Goal: Find specific page/section: Find specific page/section

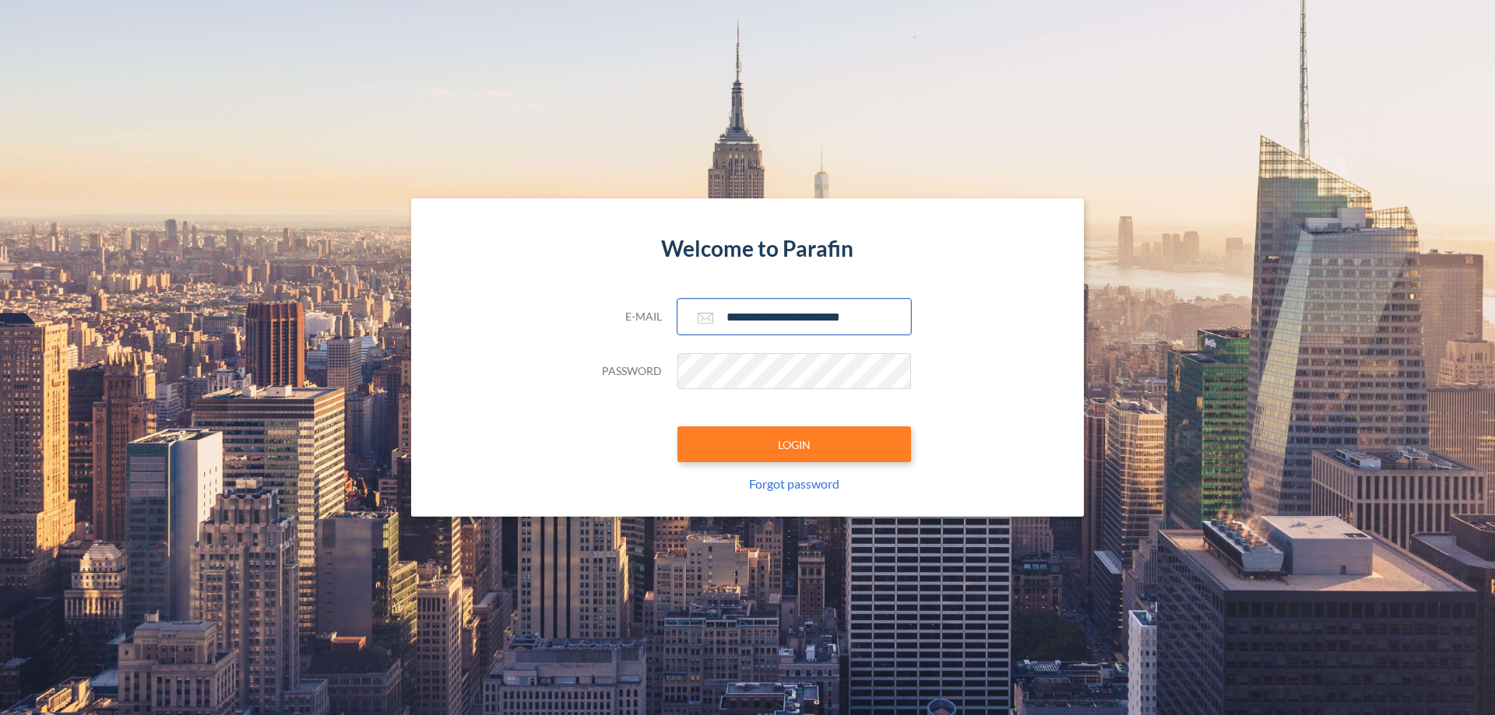
type input "**********"
click at [794, 445] on button "LOGIN" at bounding box center [794, 445] width 234 height 36
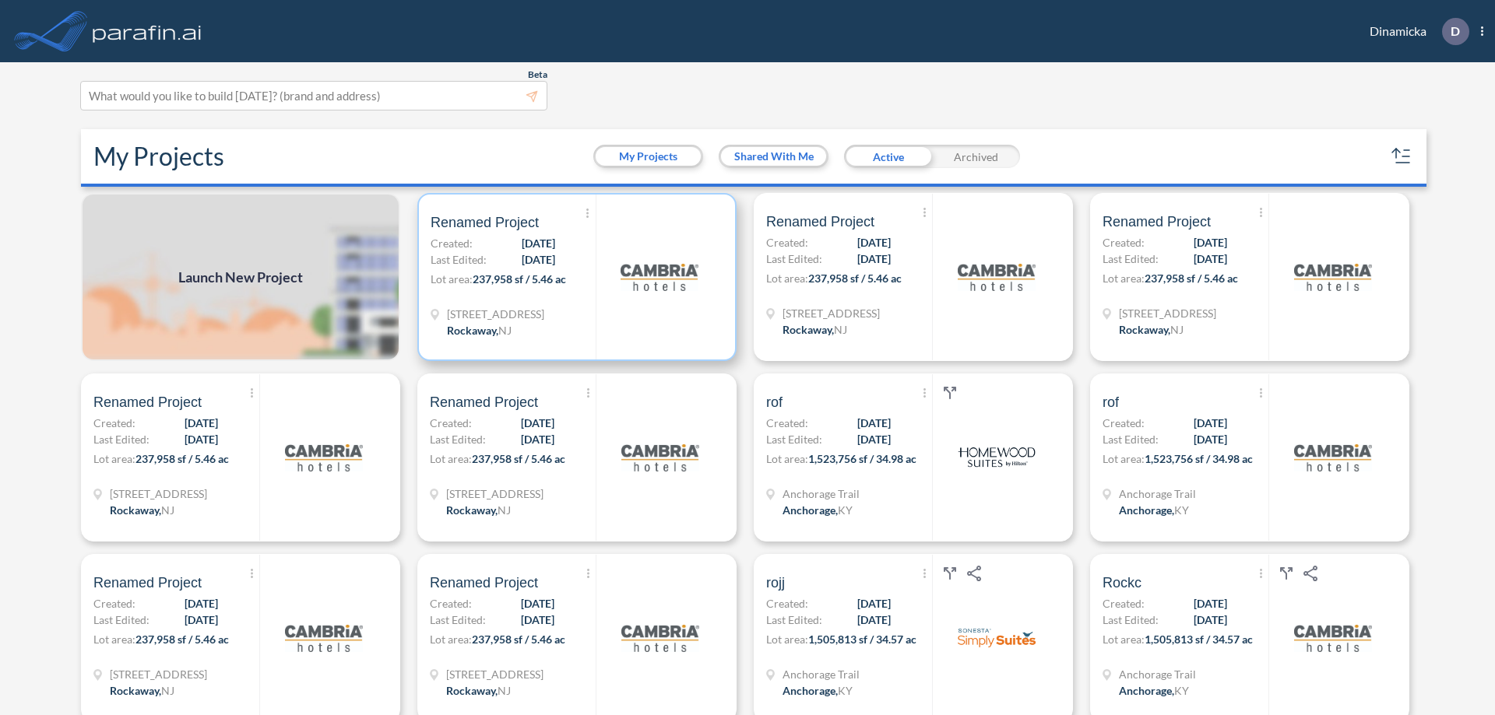
scroll to position [4, 0]
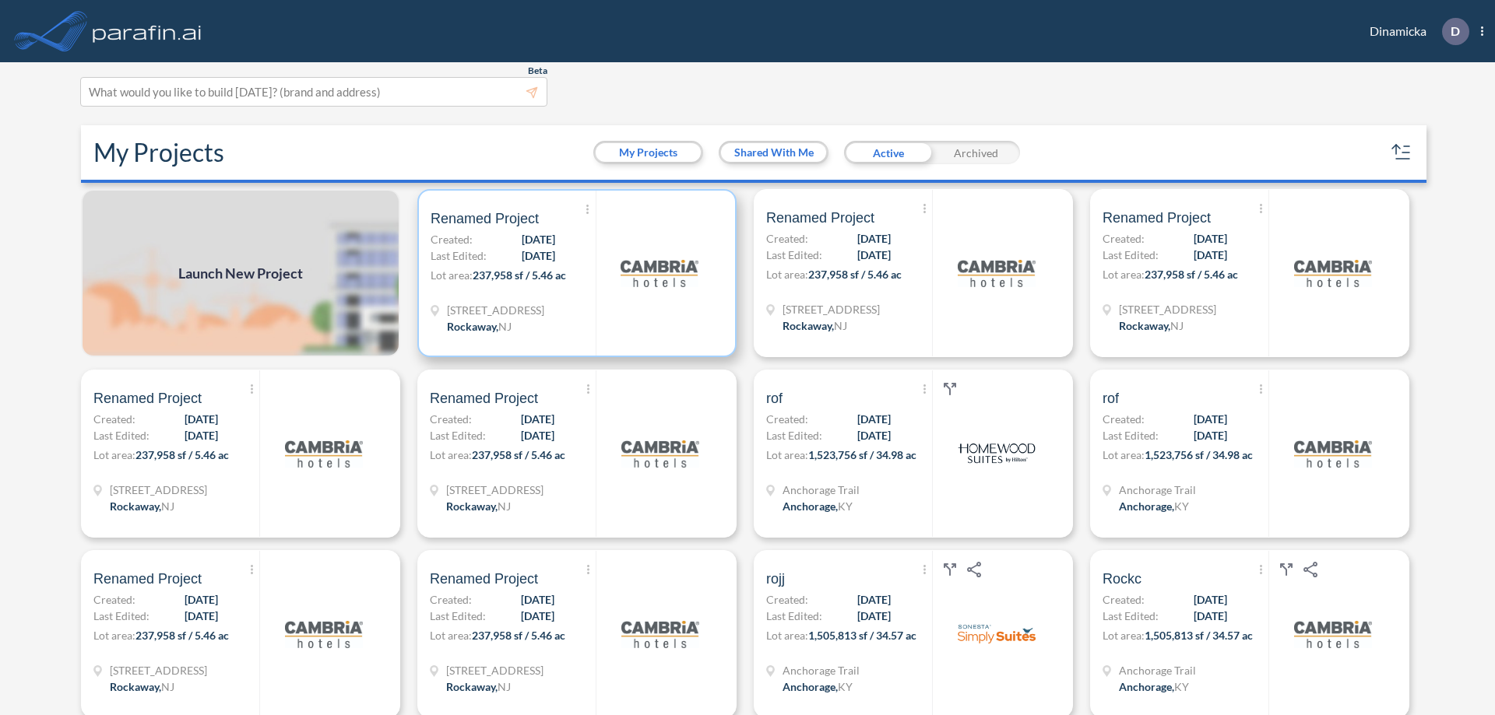
click at [574, 273] on p "Lot area: 237,958 sf / 5.46 ac" at bounding box center [512, 278] width 165 height 23
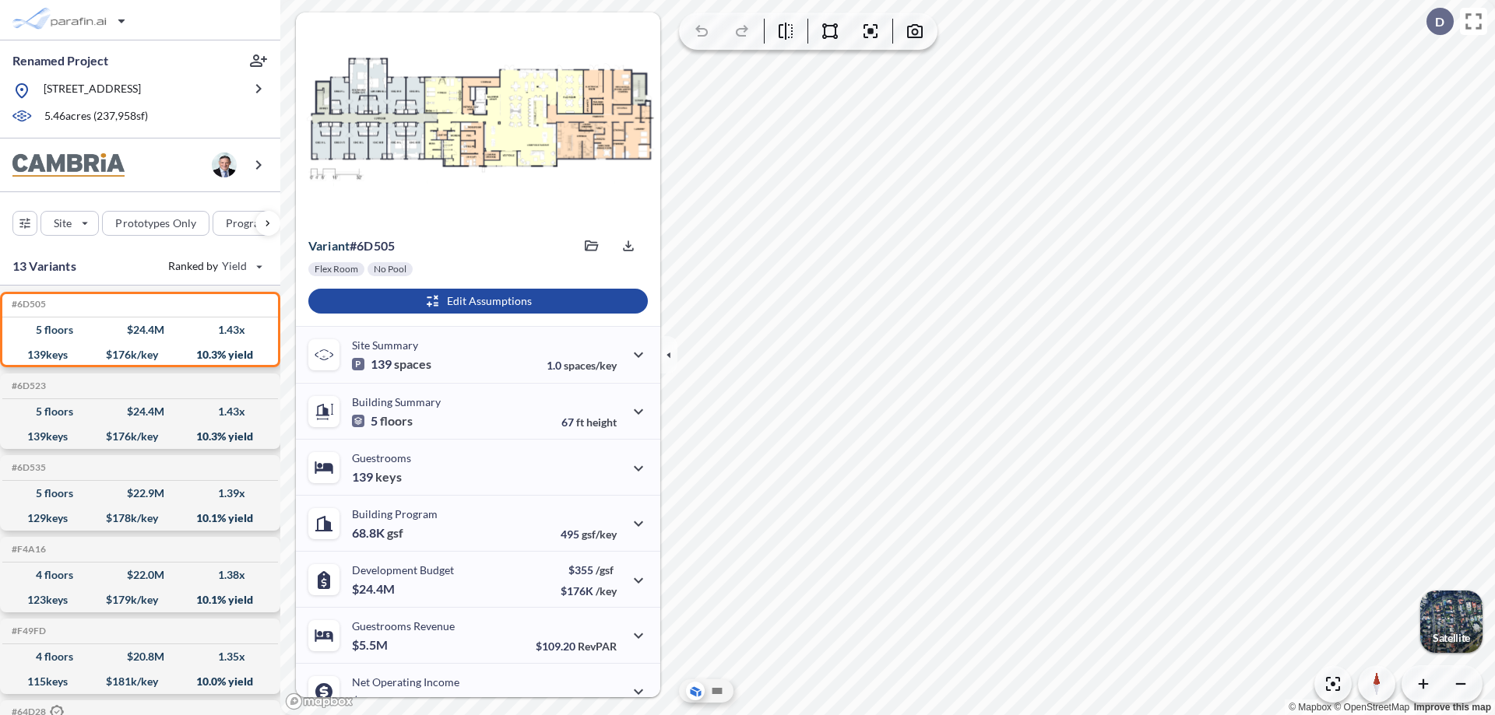
scroll to position [79, 0]
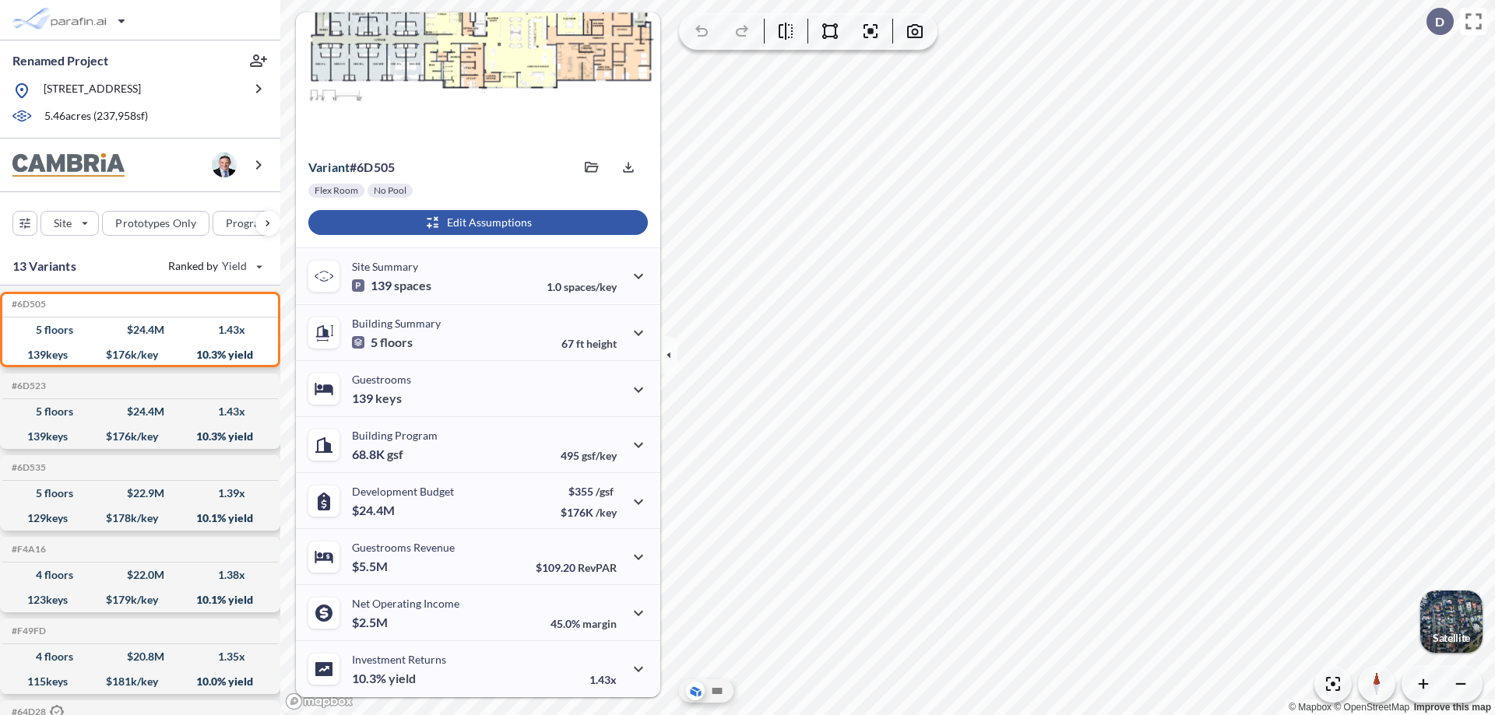
click at [476, 223] on div "button" at bounding box center [477, 222] width 339 height 25
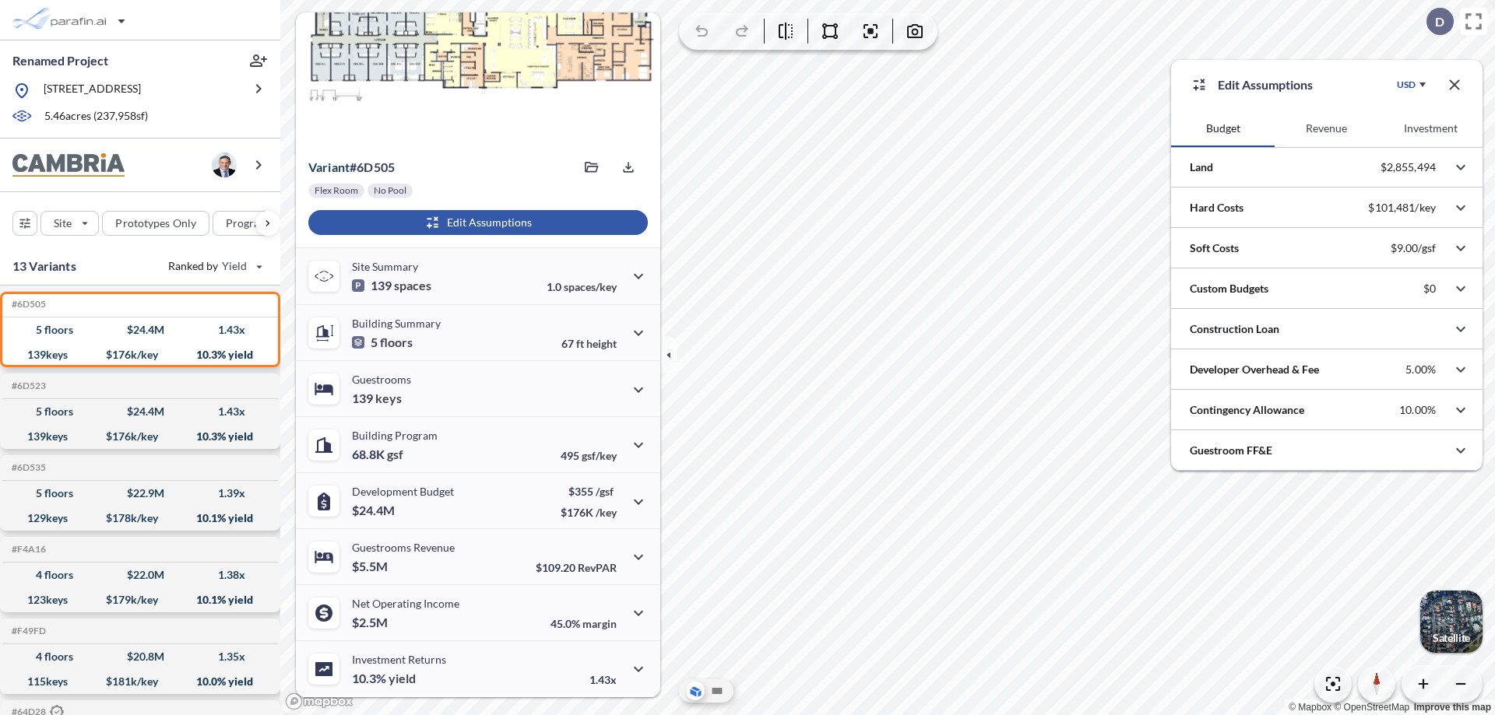
click at [1430, 128] on button "Investment" at bounding box center [1431, 128] width 104 height 37
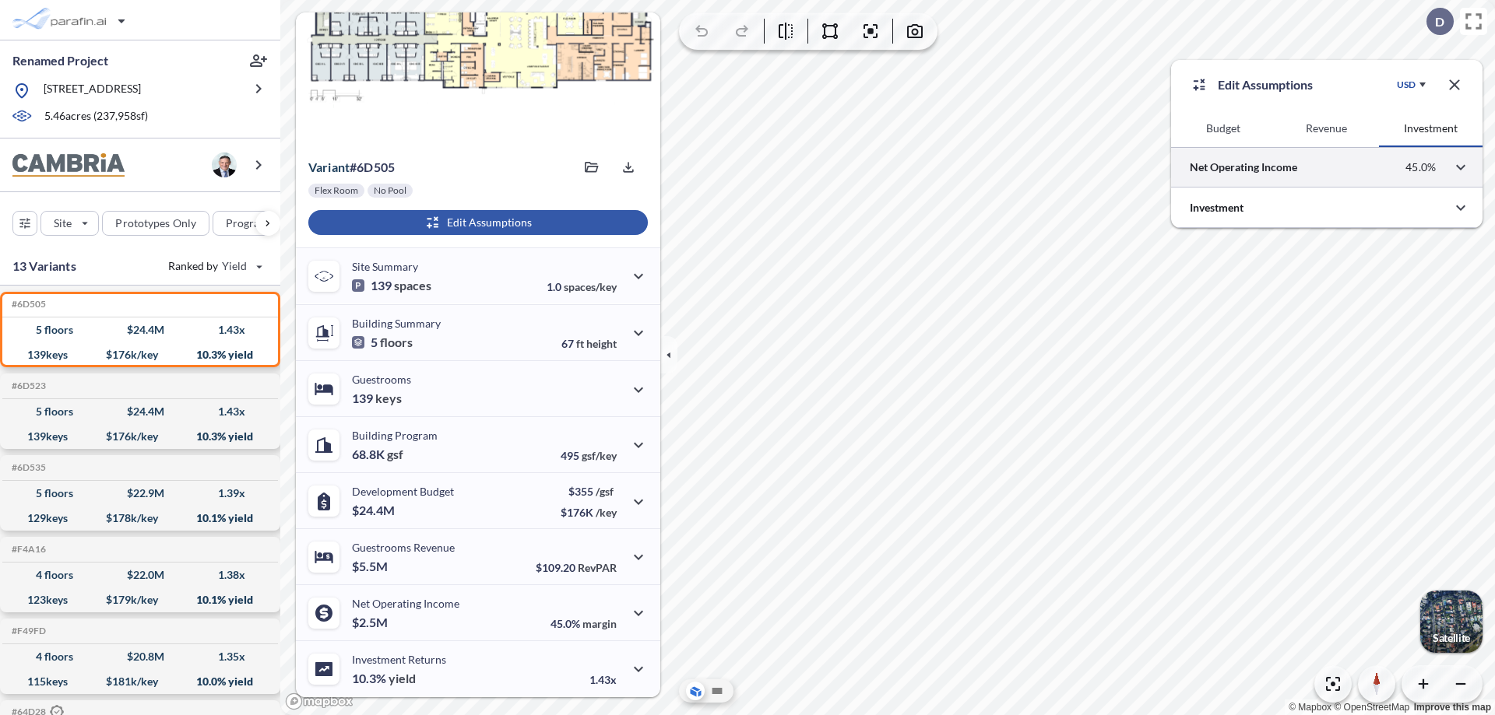
click at [1327, 167] on div at bounding box center [1326, 167] width 311 height 40
